Goal: Find specific page/section: Find specific page/section

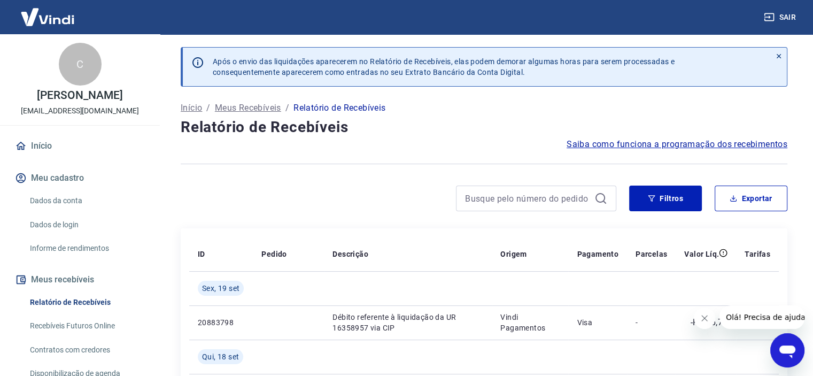
drag, startPoint x: 806, startPoint y: 65, endPoint x: 807, endPoint y: 93, distance: 28.9
click at [49, 145] on link "Início" at bounding box center [80, 146] width 134 height 24
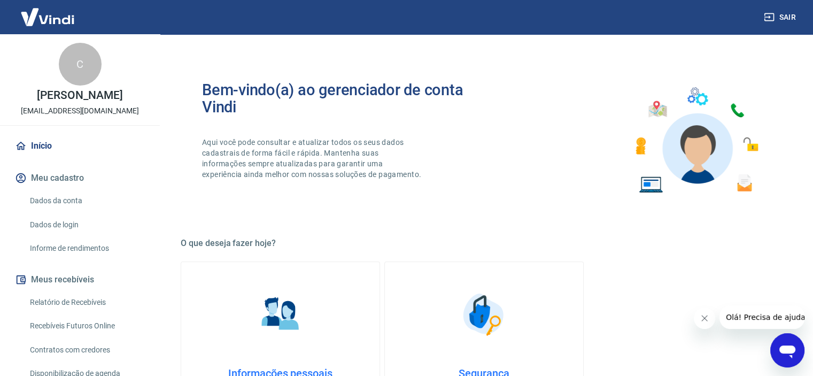
click at [83, 325] on link "Recebíveis Futuros Online" at bounding box center [86, 326] width 121 height 22
